Goal: Information Seeking & Learning: Learn about a topic

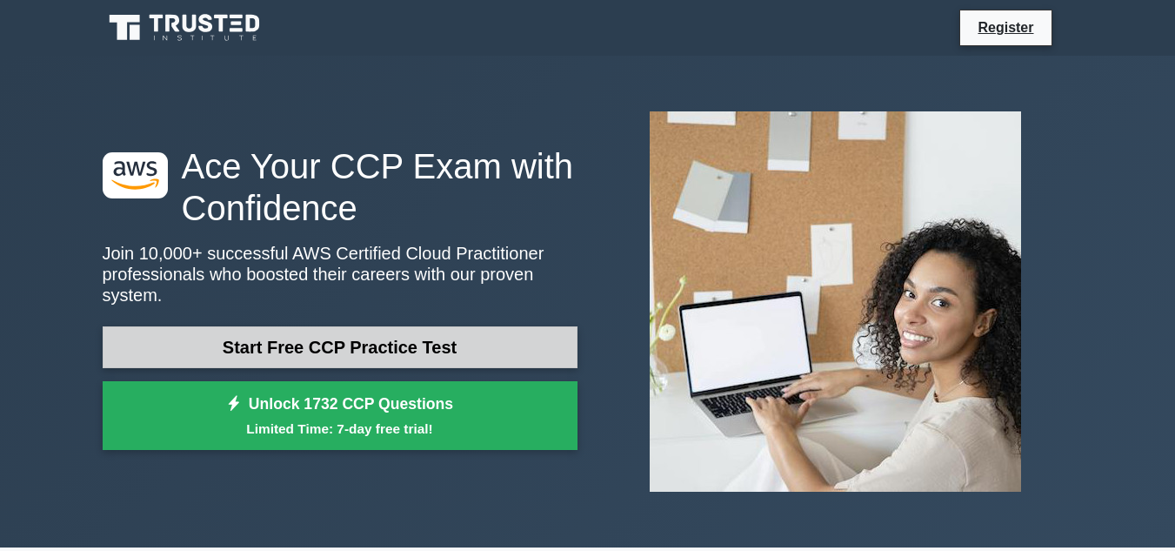
click at [364, 326] on link "Start Free CCP Practice Test" at bounding box center [340, 347] width 475 height 42
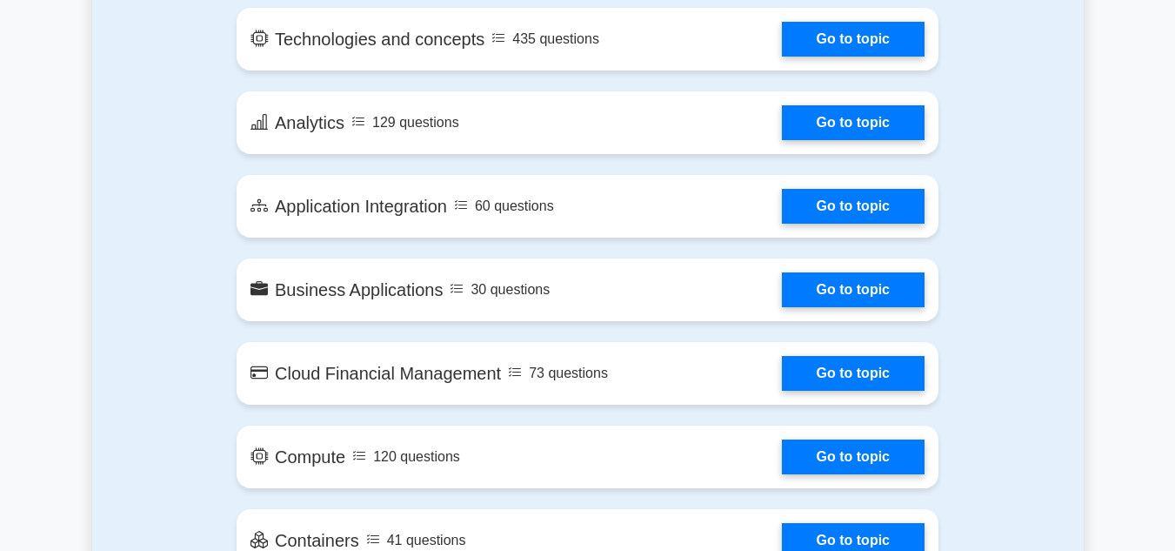
scroll to position [1131, 0]
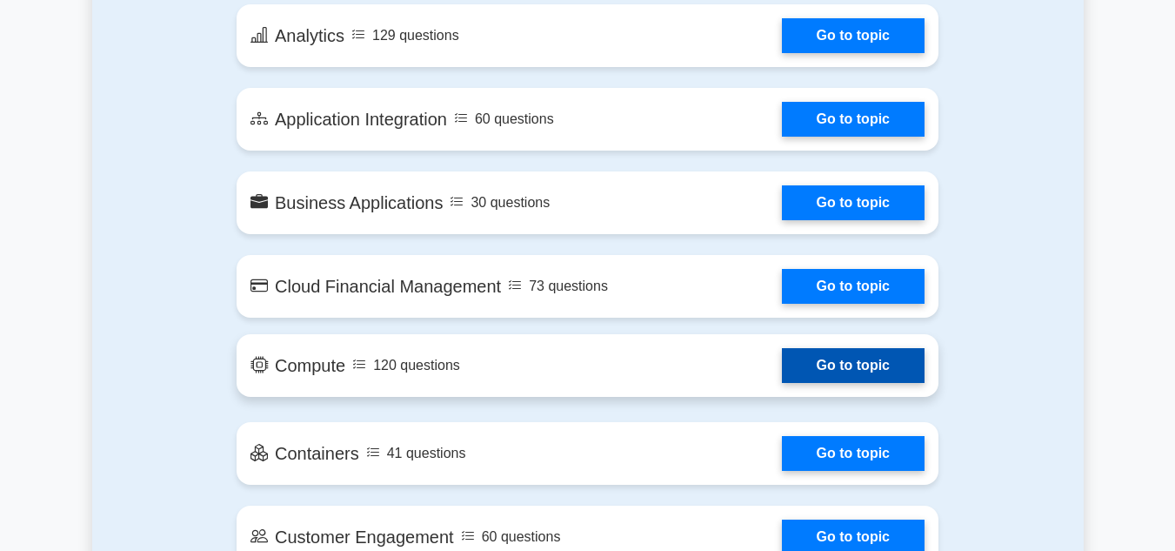
click at [782, 365] on link "Go to topic" at bounding box center [853, 365] width 143 height 35
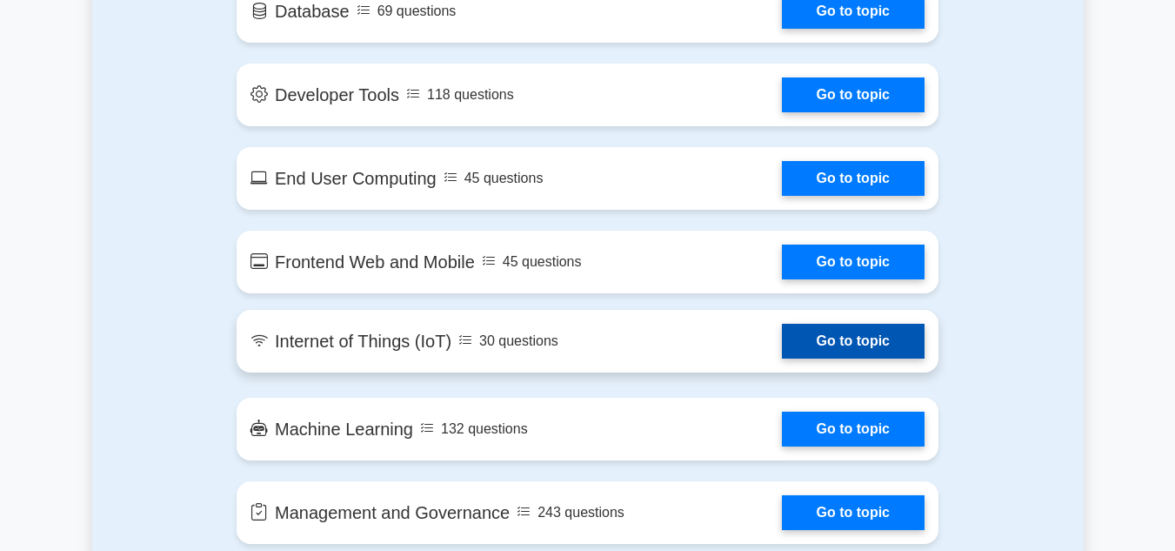
scroll to position [1566, 0]
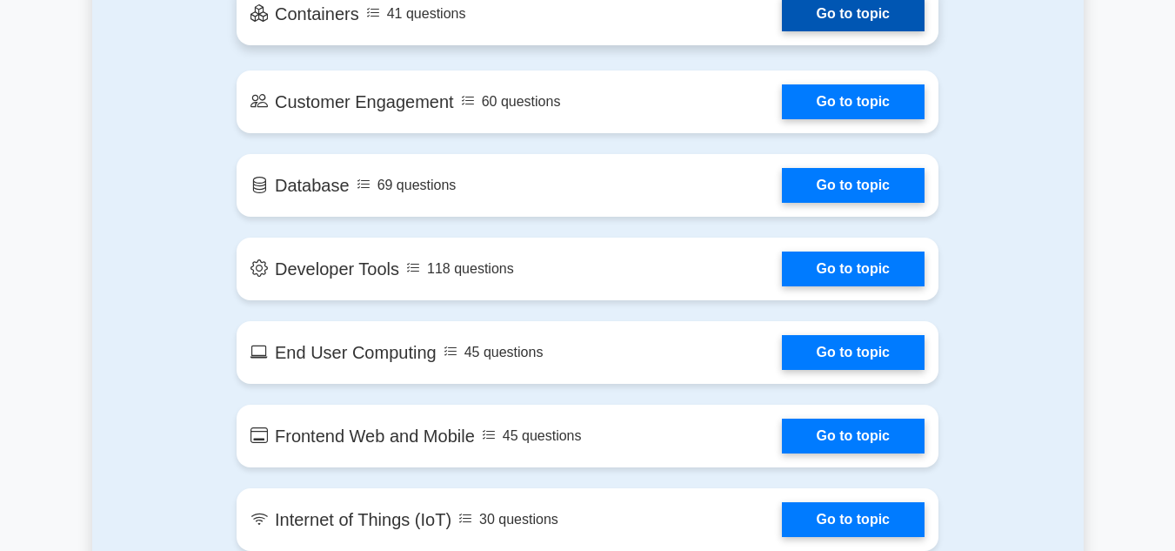
click at [782, 26] on link "Go to topic" at bounding box center [853, 14] width 143 height 35
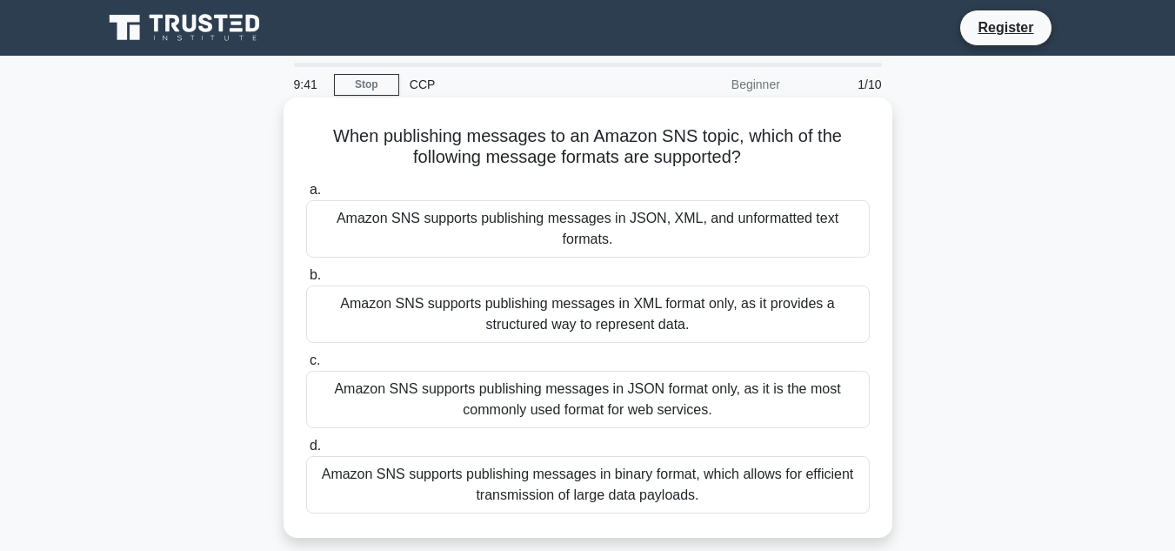
click at [586, 470] on div "Amazon SNS supports publishing messages in binary format, which allows for effi…" at bounding box center [588, 484] width 564 height 57
click at [306, 451] on input "d. Amazon SNS supports publishing messages in binary format, which allows for e…" at bounding box center [306, 445] width 0 height 11
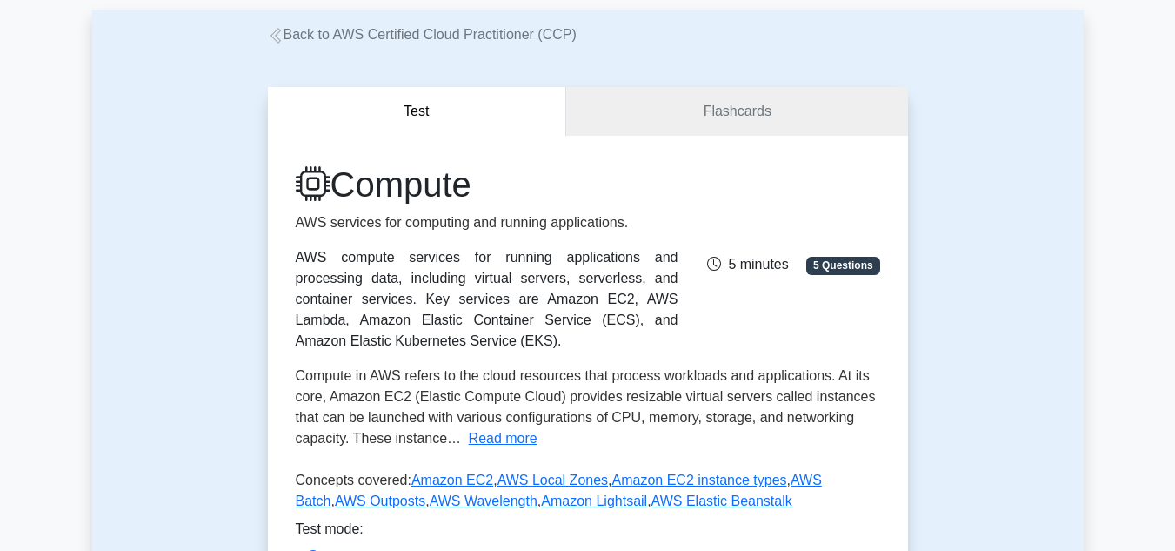
scroll to position [174, 0]
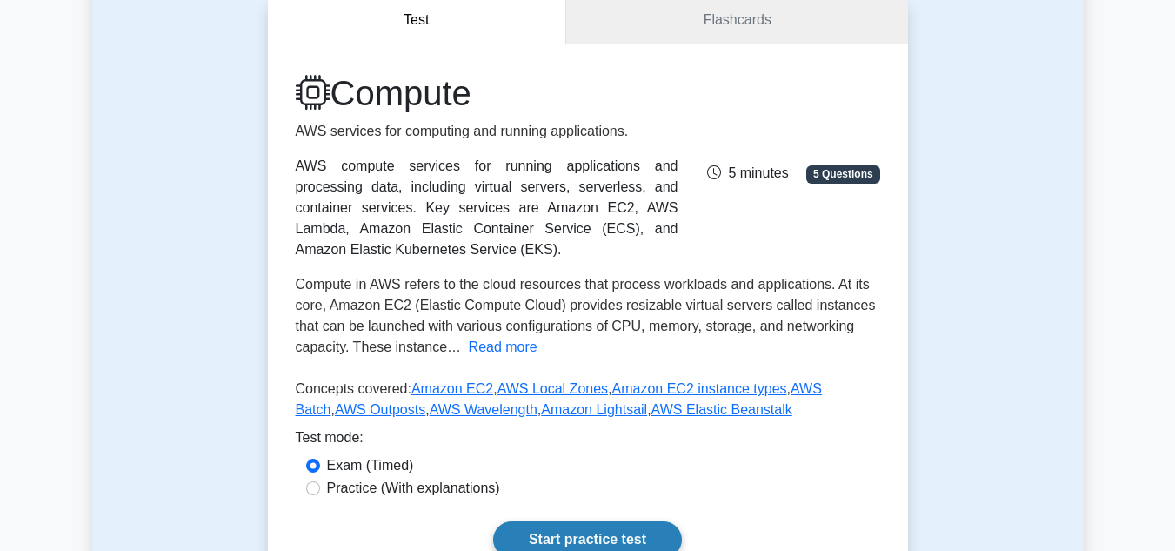
click at [518, 523] on link "Start practice test" at bounding box center [587, 539] width 189 height 37
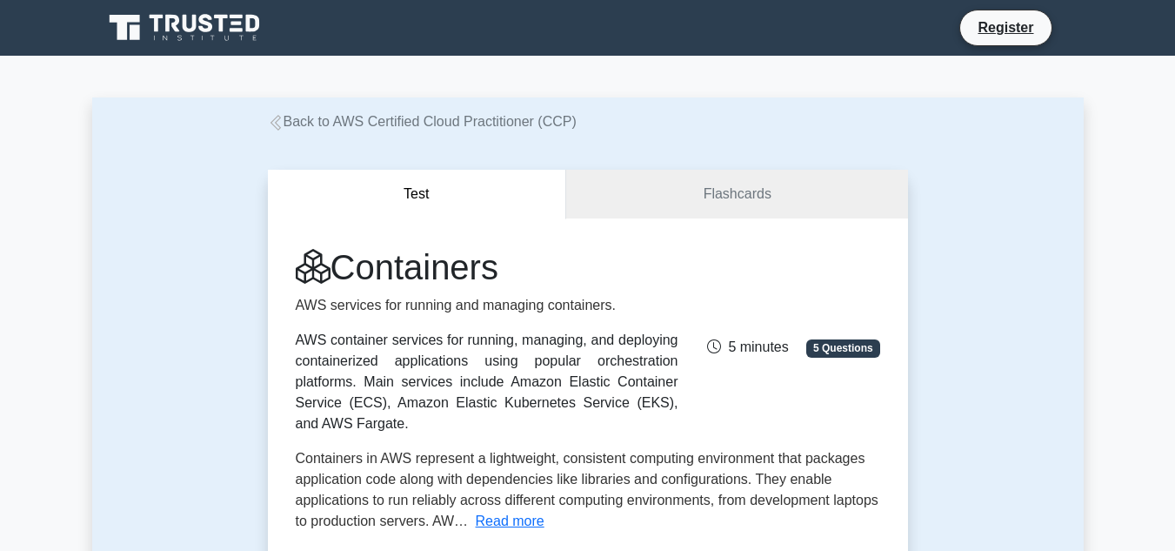
scroll to position [261, 0]
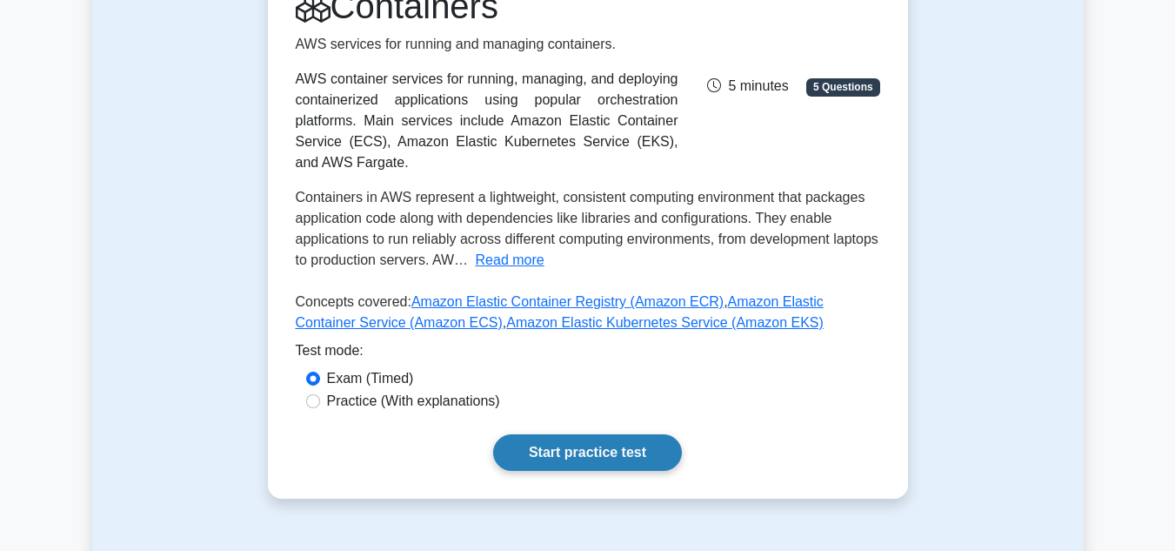
click at [559, 434] on link "Start practice test" at bounding box center [587, 452] width 189 height 37
